Goal: Information Seeking & Learning: Learn about a topic

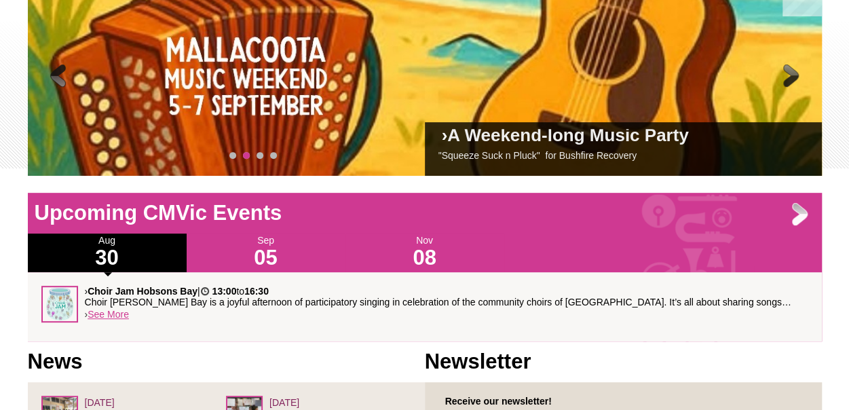
scroll to position [248, 0]
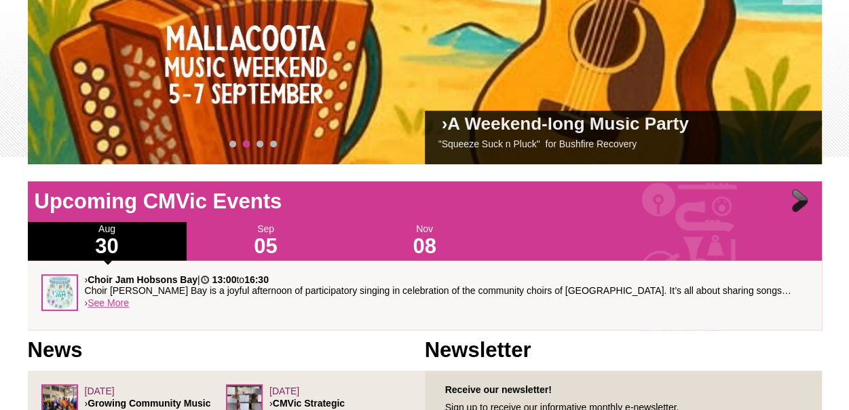
click at [794, 198] on div at bounding box center [801, 202] width 27 height 27
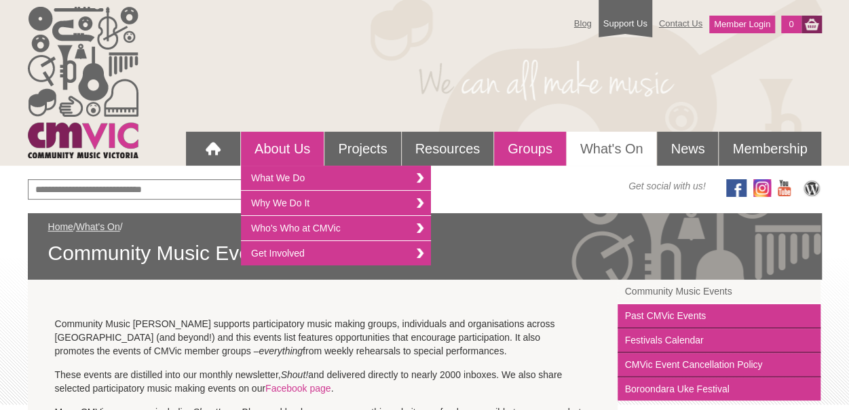
click at [532, 145] on link "Groups" at bounding box center [530, 149] width 72 height 34
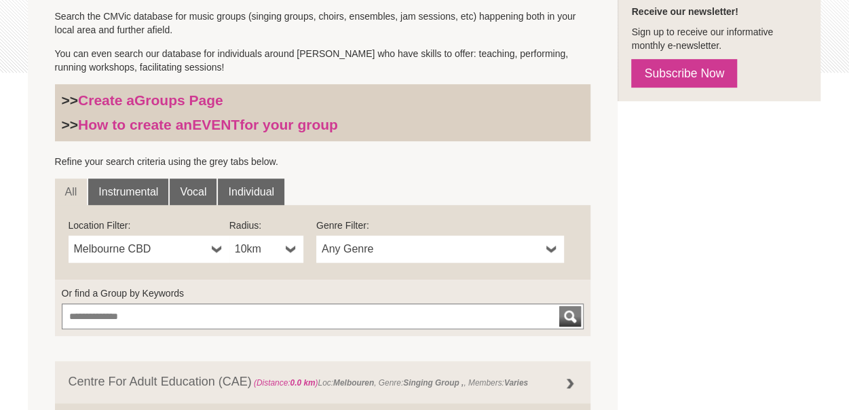
scroll to position [333, 0]
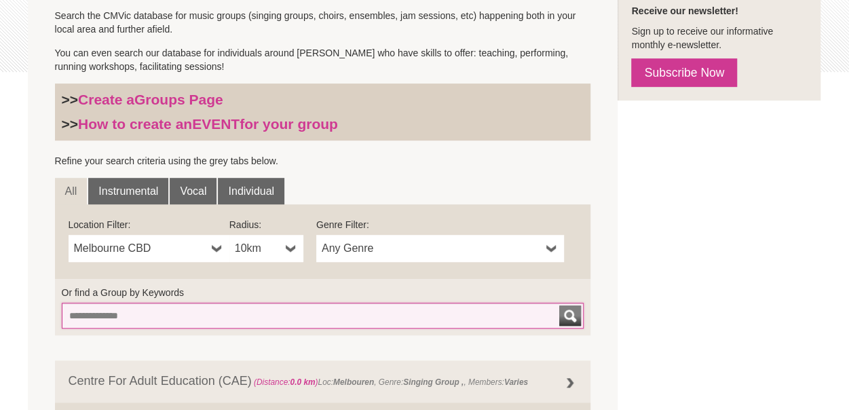
click at [129, 313] on input "Or find a Group by Keywords" at bounding box center [323, 316] width 523 height 26
type input "********"
click at [559, 305] on button "submit" at bounding box center [570, 315] width 22 height 20
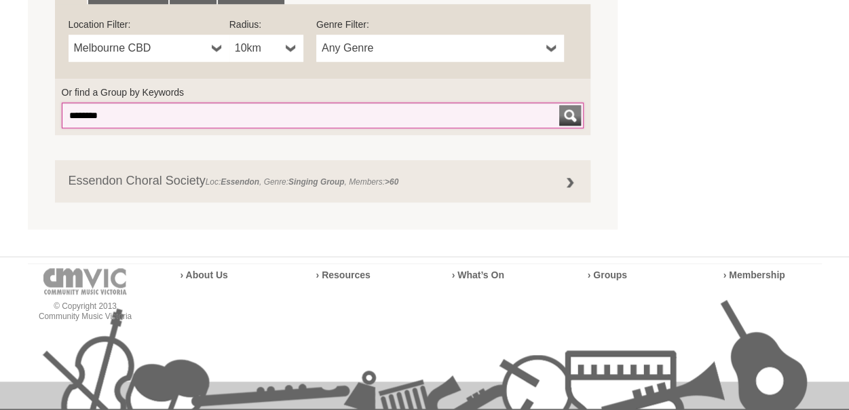
scroll to position [536, 0]
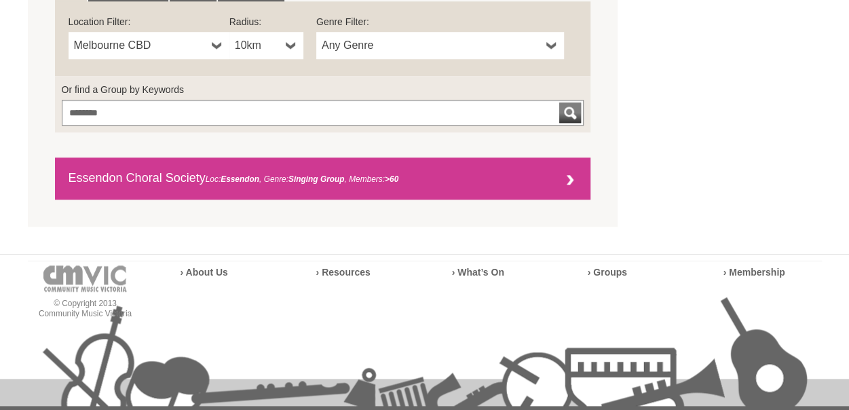
click at [179, 174] on link "Essendon Choral Society Loc: Essendon , Genre: Singing Group , Members: >60" at bounding box center [323, 178] width 536 height 42
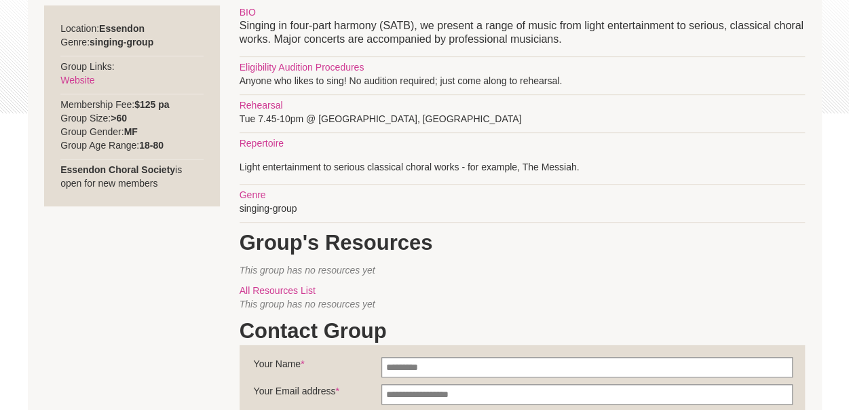
scroll to position [280, 0]
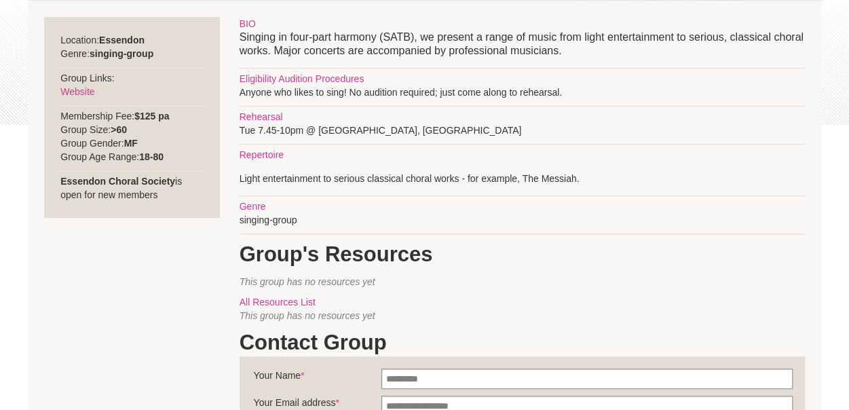
click at [748, 143] on div "BIO Singing in four-part harmony (SATB), we present a range of music from light…" at bounding box center [522, 321] width 565 height 608
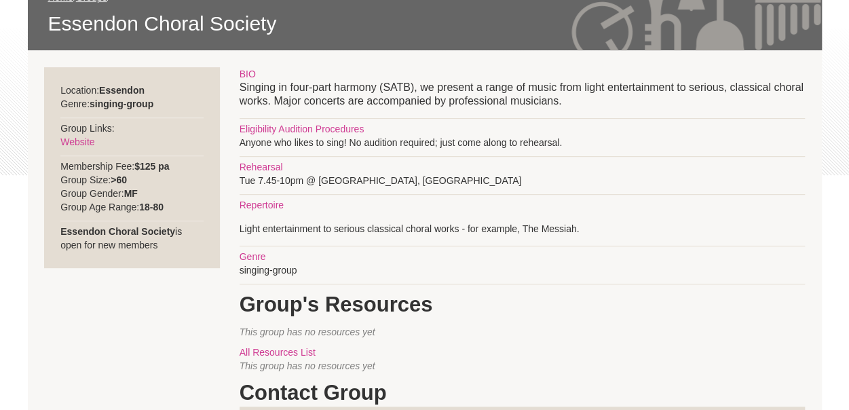
scroll to position [230, 0]
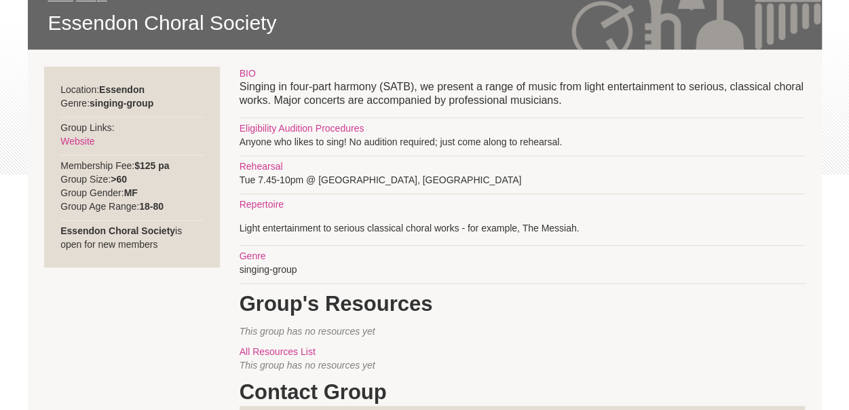
click at [179, 163] on div "Location: Essendon Genre: singing-group Group Links: Website Membership Fee: $1…" at bounding box center [132, 167] width 176 height 201
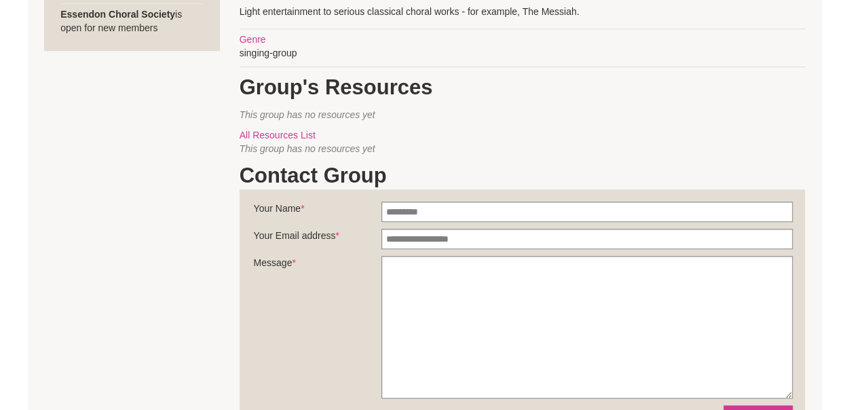
scroll to position [447, 0]
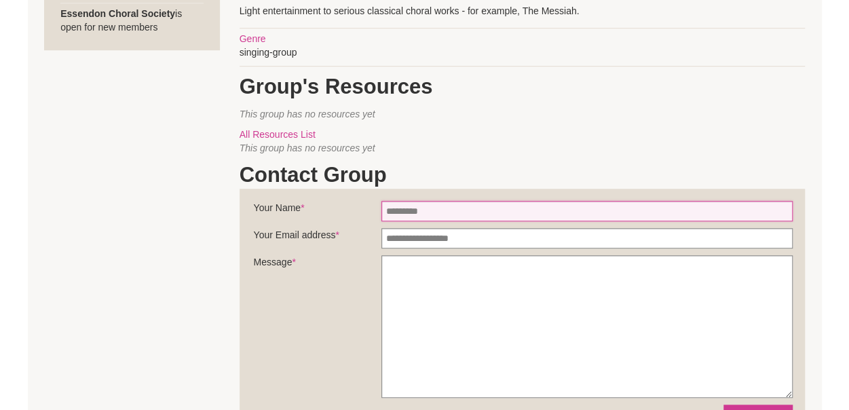
click at [451, 213] on input "Your Name *" at bounding box center [587, 211] width 411 height 20
type input "****"
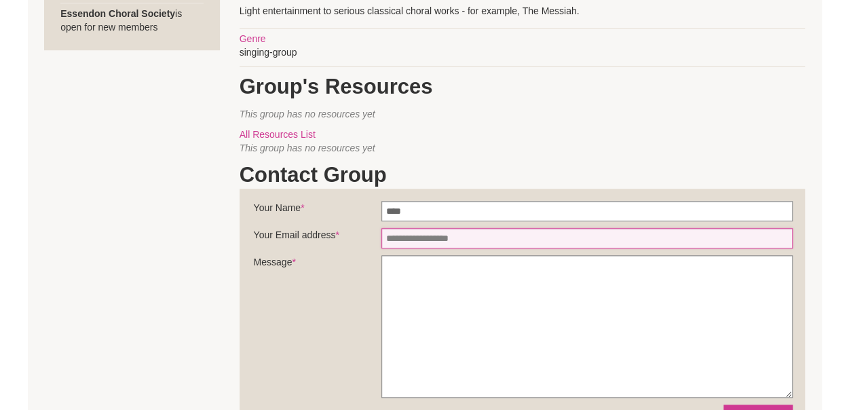
click at [457, 234] on input "Your Email address *" at bounding box center [587, 238] width 411 height 20
type input "*"
type input "**********"
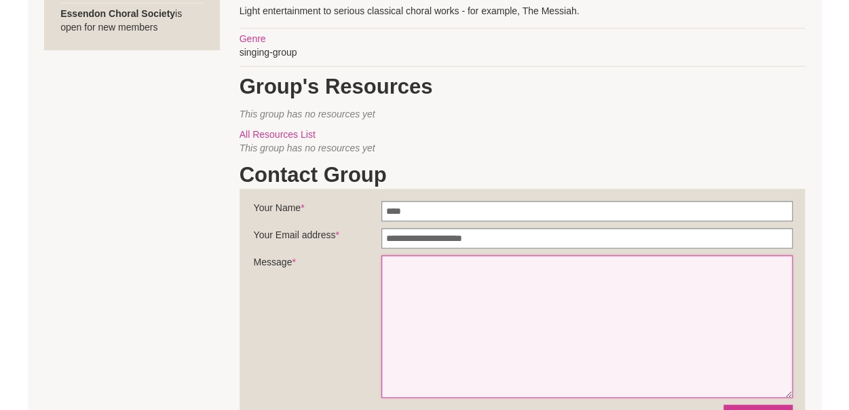
click at [434, 294] on textarea "Message *" at bounding box center [587, 326] width 411 height 143
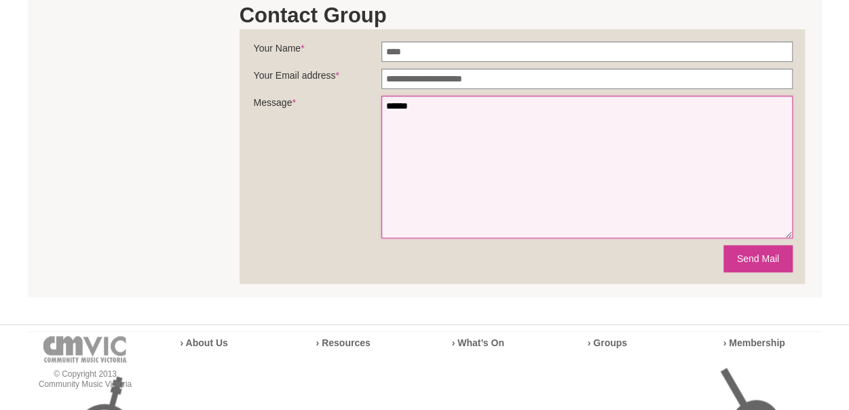
scroll to position [608, 0]
type textarea "******"
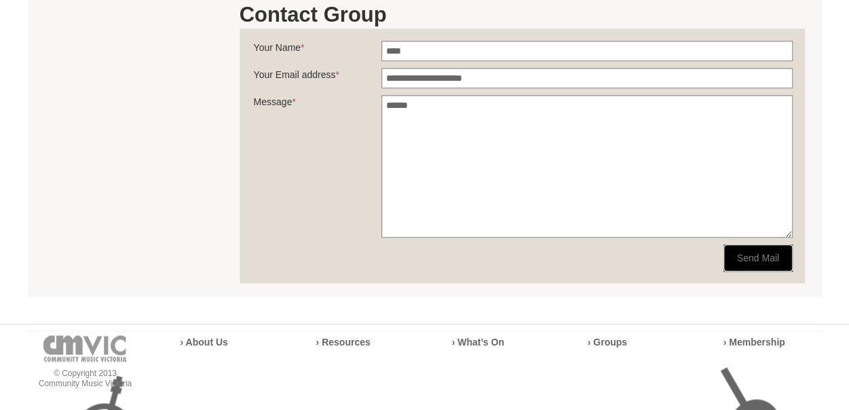
click at [751, 259] on button "Send Mail" at bounding box center [758, 257] width 69 height 27
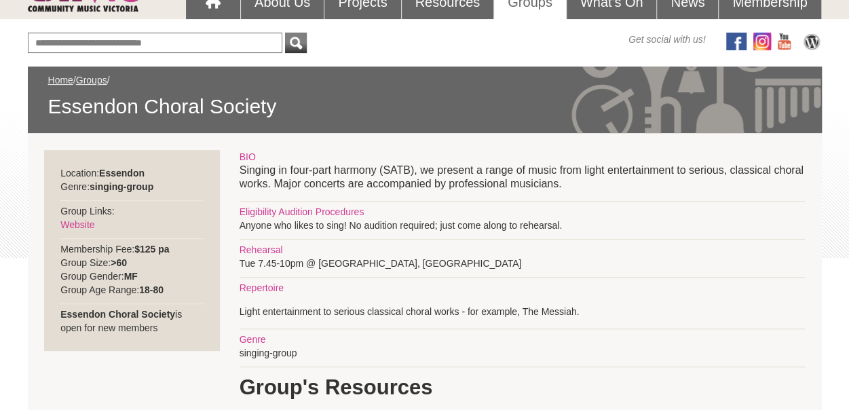
scroll to position [144, 0]
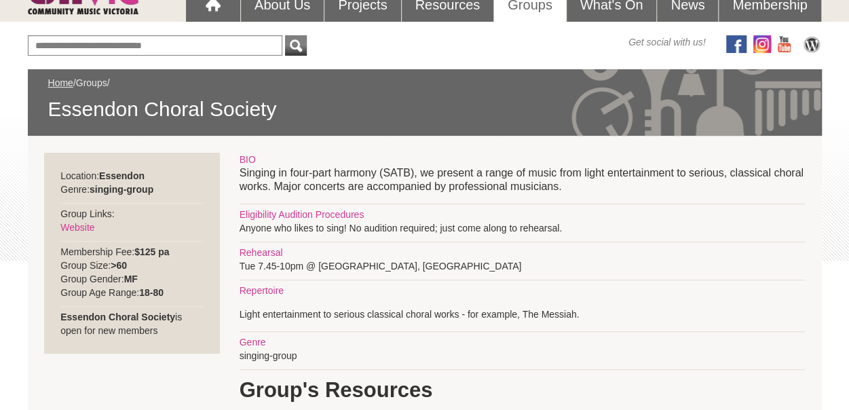
click at [94, 79] on link "Groups" at bounding box center [91, 82] width 31 height 11
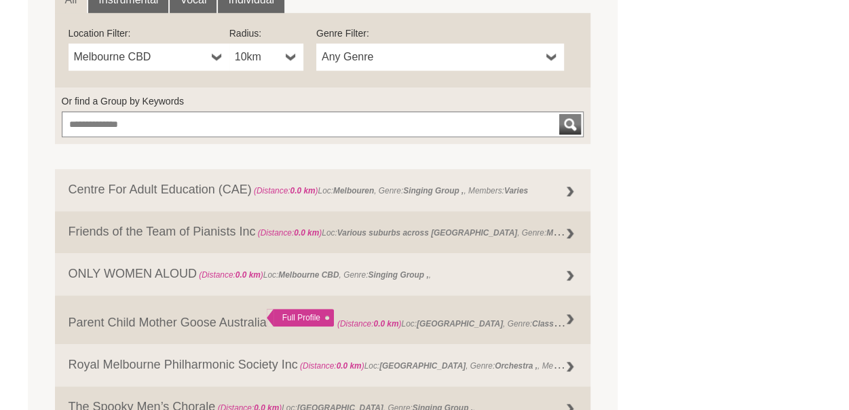
scroll to position [525, 0]
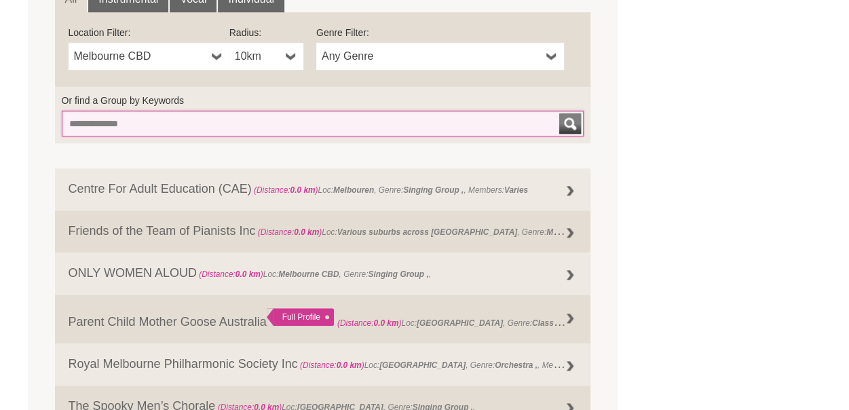
click at [133, 126] on input "Or find a Group by Keywords" at bounding box center [323, 124] width 523 height 26
click at [559, 113] on button "submit" at bounding box center [570, 123] width 22 height 20
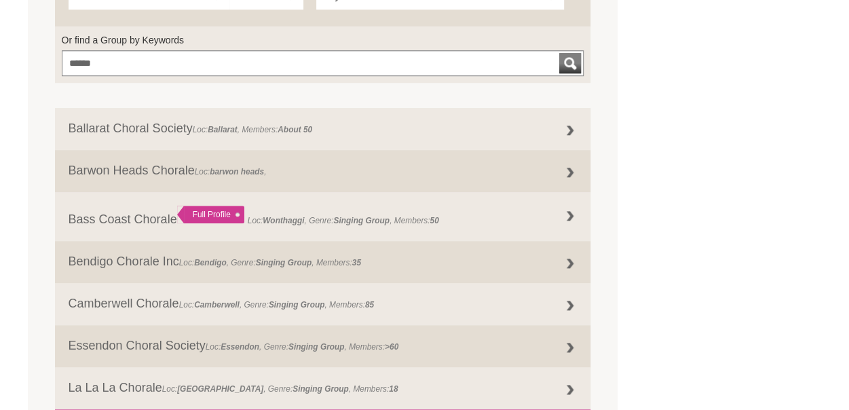
scroll to position [535, 0]
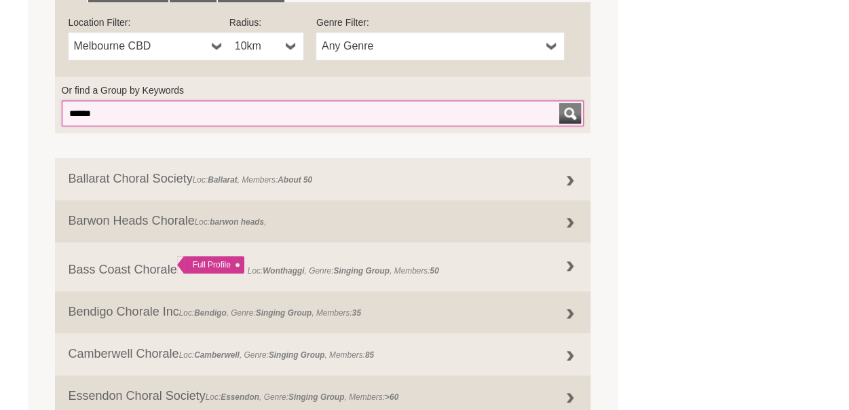
drag, startPoint x: 104, startPoint y: 114, endPoint x: 0, endPoint y: 91, distance: 106.4
click at [0, 91] on div "Blog Support Us Contact Us Member Login 0 About Us" at bounding box center [424, 333] width 849 height 1736
type input "*********"
click at [559, 103] on button "submit" at bounding box center [570, 113] width 22 height 20
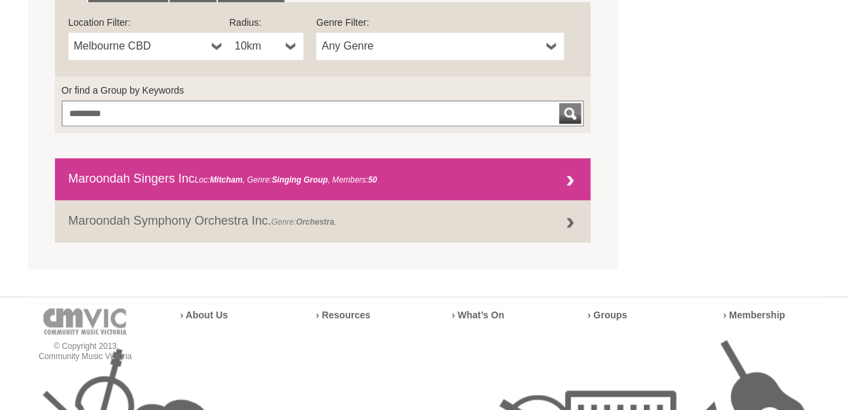
click at [112, 166] on link "Maroondah Singers Inc Loc: Mitcham , Genre: Singing Group , Members: 50" at bounding box center [323, 179] width 536 height 42
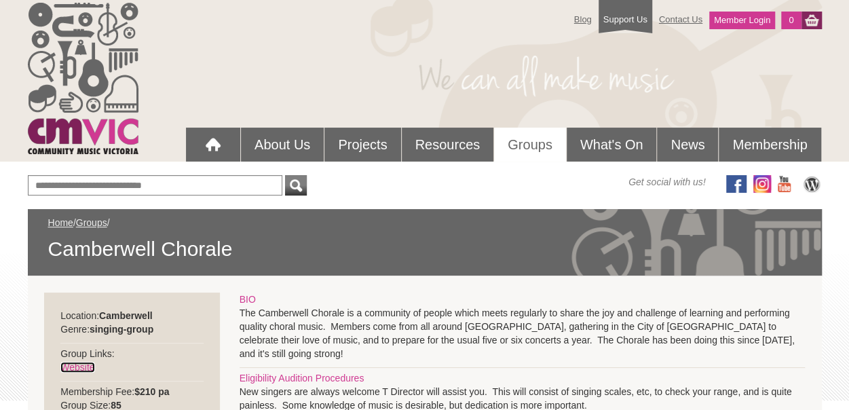
scroll to position [3, 0]
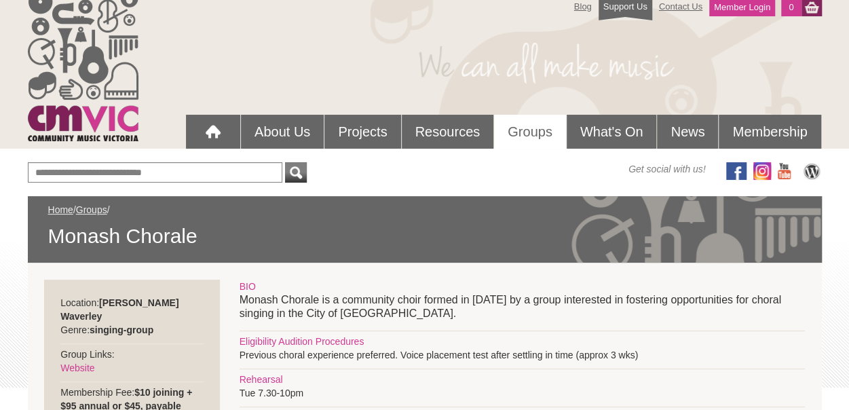
scroll to position [16, 0]
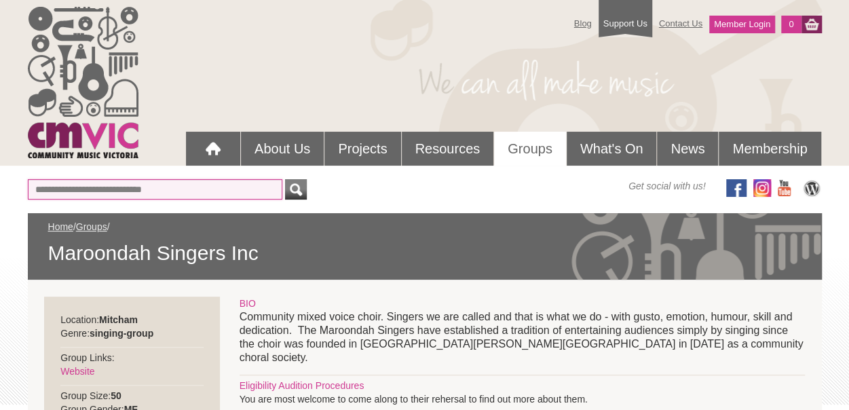
click at [126, 191] on input "text" at bounding box center [155, 189] width 255 height 20
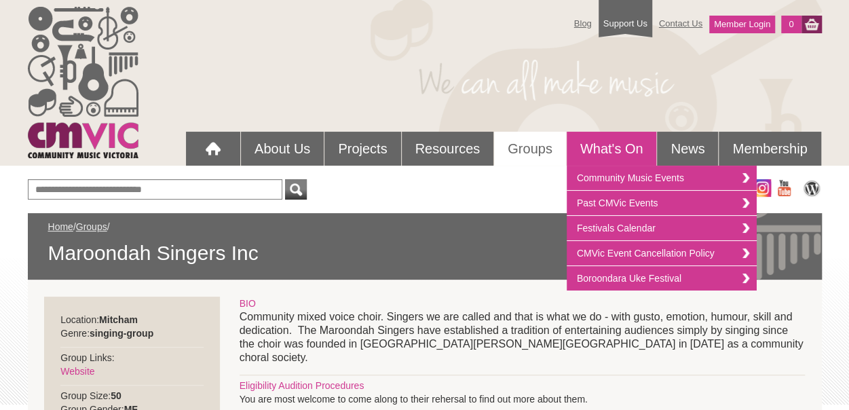
click at [608, 142] on link "What's On" at bounding box center [612, 149] width 90 height 34
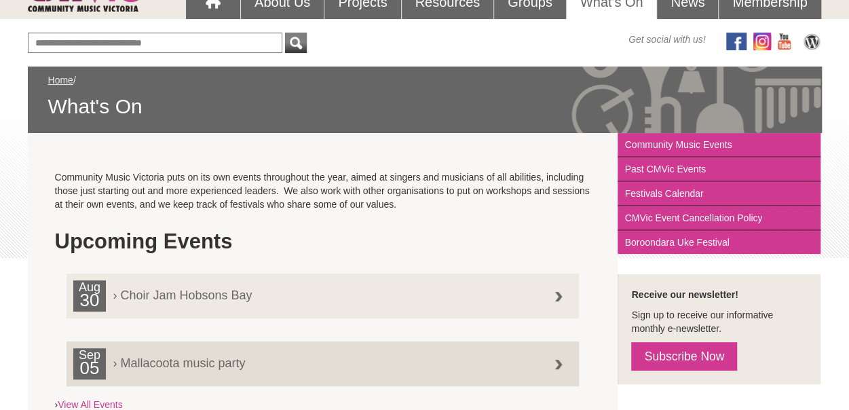
scroll to position [138, 0]
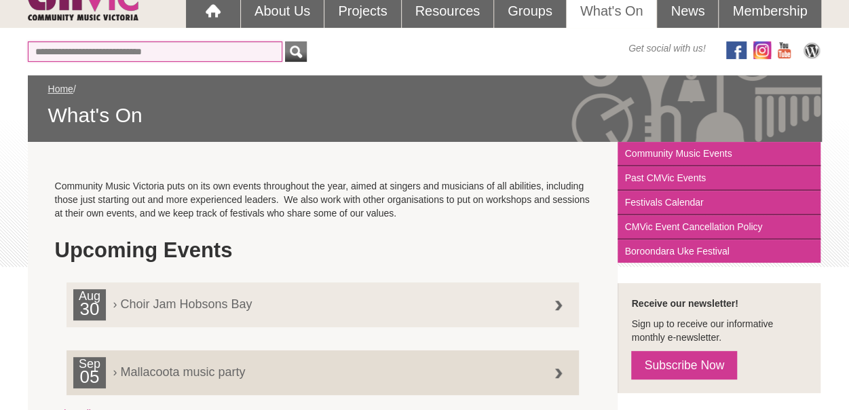
click at [96, 48] on input "text" at bounding box center [155, 51] width 255 height 20
type input "*********"
click at [285, 41] on button "submit" at bounding box center [296, 51] width 22 height 20
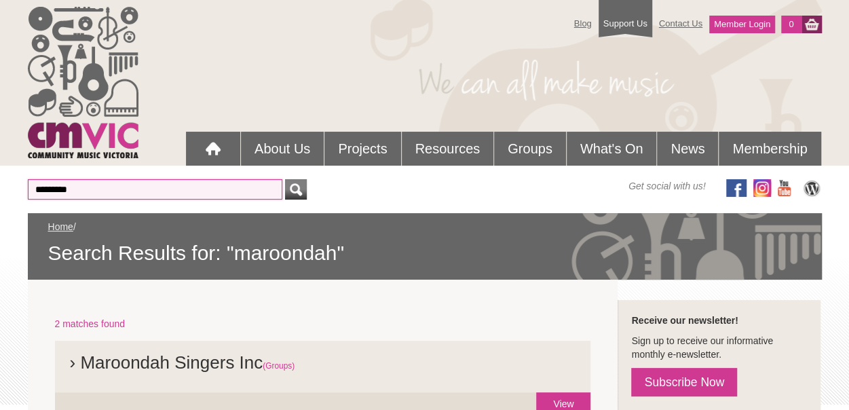
drag, startPoint x: 158, startPoint y: 192, endPoint x: 31, endPoint y: 179, distance: 127.7
type input "*********"
click at [285, 179] on button "submit" at bounding box center [296, 189] width 22 height 20
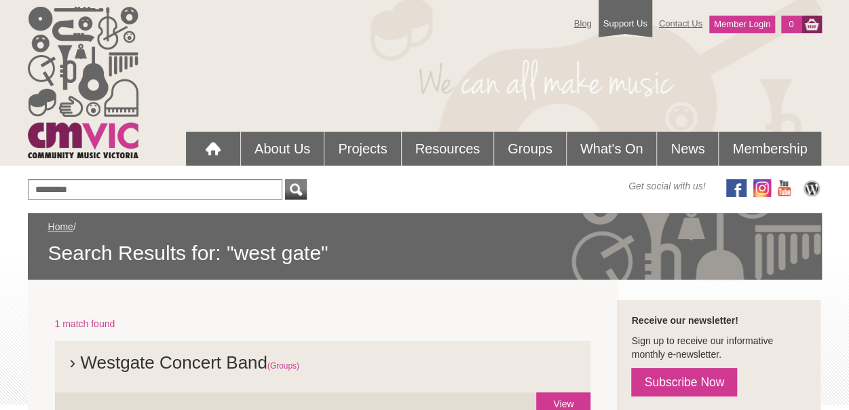
click at [179, 352] on h2 "› Westgate Concert Band (Groups)" at bounding box center [323, 366] width 513 height 29
click at [250, 360] on h2 "› Westgate Concert Band (Groups)" at bounding box center [323, 366] width 513 height 29
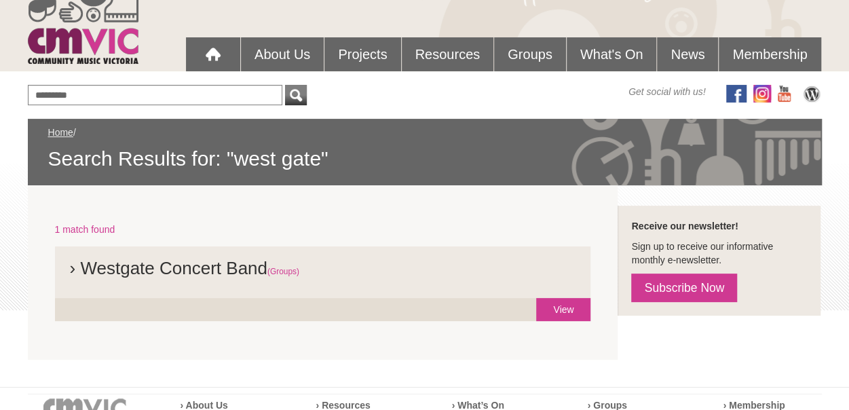
scroll to position [98, 0]
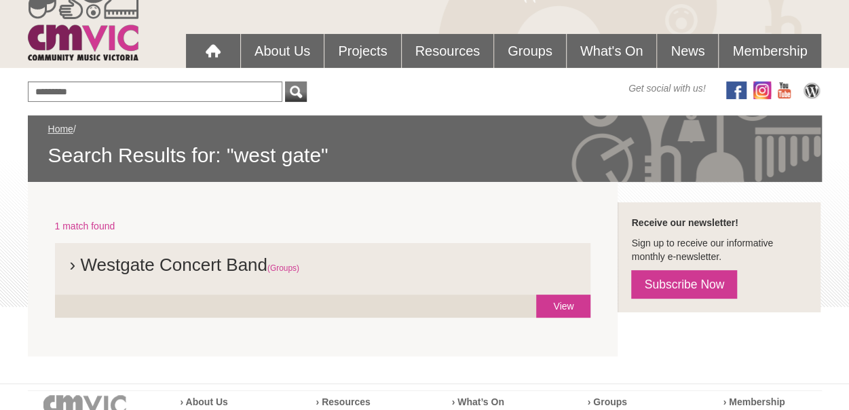
click at [250, 265] on h2 "› Westgate Concert Band (Groups)" at bounding box center [323, 269] width 513 height 29
click at [569, 304] on link "View" at bounding box center [563, 306] width 54 height 23
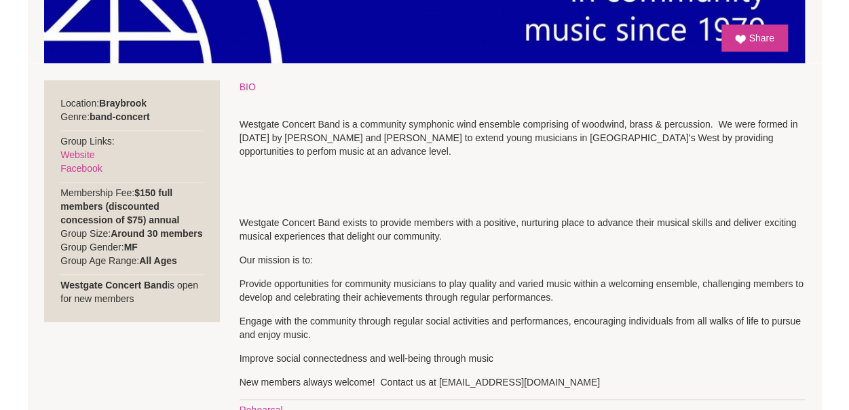
scroll to position [490, 0]
